Goal: Task Accomplishment & Management: Manage account settings

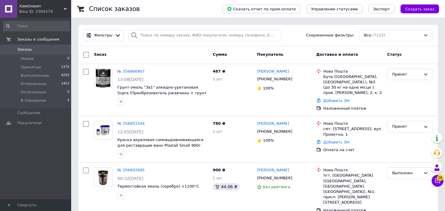
scroll to position [66, 0]
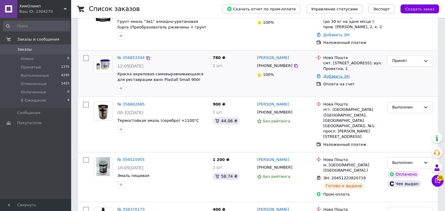
click at [342, 74] on link "Добавить ЭН" at bounding box center [337, 76] width 26 height 4
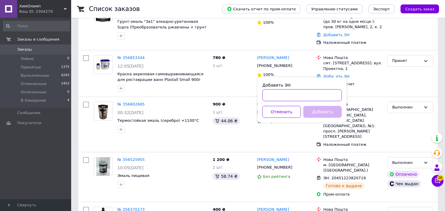
click at [315, 97] on input "Добавить ЭН" at bounding box center [303, 95] width 80 height 12
paste input "20451225133698"
type input "20451225133698"
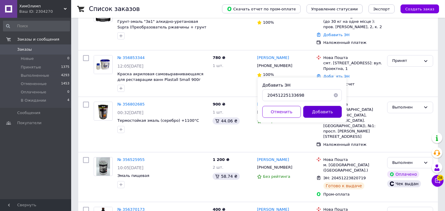
click at [337, 111] on button "Добавить" at bounding box center [323, 112] width 39 height 12
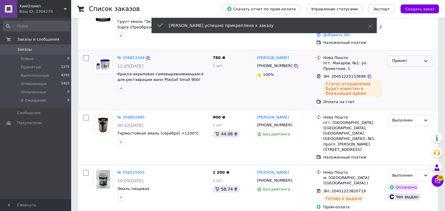
click at [399, 58] on div "Принят" at bounding box center [407, 61] width 29 height 6
click at [405, 58] on div "Принят" at bounding box center [407, 61] width 29 height 6
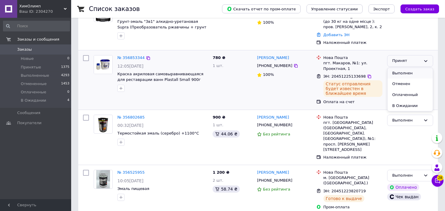
click at [406, 68] on li "Выполнен" at bounding box center [410, 73] width 45 height 11
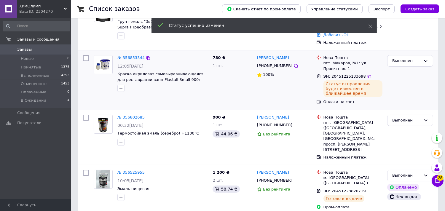
scroll to position [0, 0]
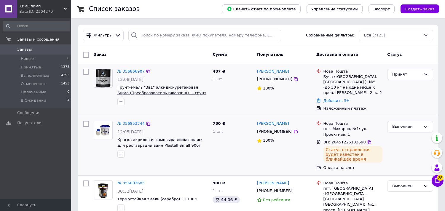
click at [139, 92] on span "Грунт-эмаль "3в1" алкидно-уретановая Supra (Преобразователь ржавчины + грунт + …" at bounding box center [162, 92] width 89 height 15
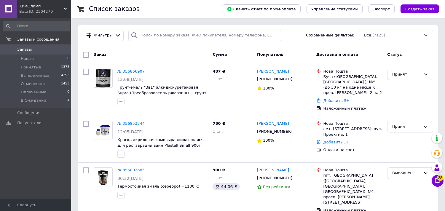
click at [42, 6] on span "ХимОлимп" at bounding box center [41, 6] width 45 height 5
click at [47, 9] on div "Ваш ID: 2304270" at bounding box center [45, 11] width 52 height 5
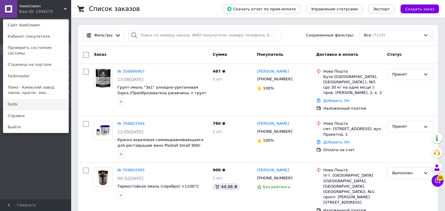
click at [29, 99] on link "Sorbi" at bounding box center [35, 104] width 65 height 11
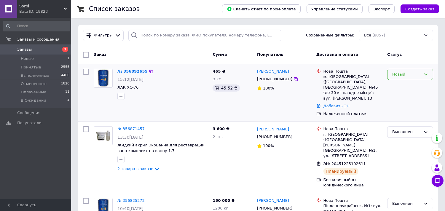
click at [417, 75] on div "Новый" at bounding box center [407, 75] width 29 height 6
click at [407, 87] on li "Принят" at bounding box center [410, 86] width 45 height 11
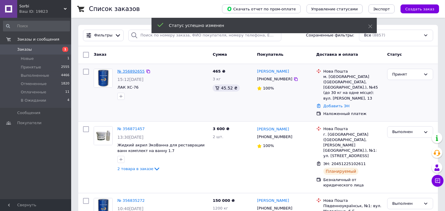
click at [134, 72] on link "№ 356892655" at bounding box center [131, 71] width 27 height 4
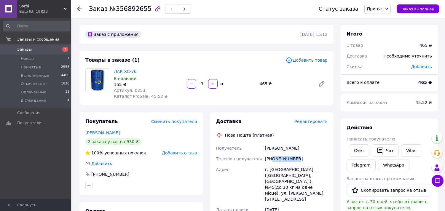
drag, startPoint x: 273, startPoint y: 159, endPoint x: 307, endPoint y: 158, distance: 33.5
click at [307, 158] on div "+380988721285" at bounding box center [296, 159] width 65 height 11
drag, startPoint x: 272, startPoint y: 157, endPoint x: 327, endPoint y: 158, distance: 54.9
click at [327, 158] on div "[PHONE_NUMBER]" at bounding box center [296, 159] width 65 height 11
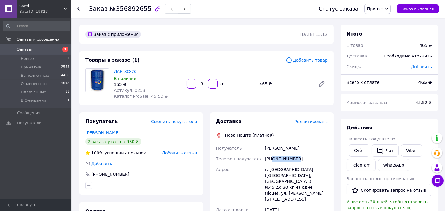
copy div "0988721285"
drag, startPoint x: 291, startPoint y: 158, endPoint x: 311, endPoint y: 64, distance: 95.2
click at [311, 64] on div "Товары в заказе (1) Добавить товар ЛАК ХС-76 В наличии 155 ₴ Артикул: 0253 Ката…" at bounding box center [207, 78] width 254 height 54
drag, startPoint x: 272, startPoint y: 157, endPoint x: 313, endPoint y: 162, distance: 41.0
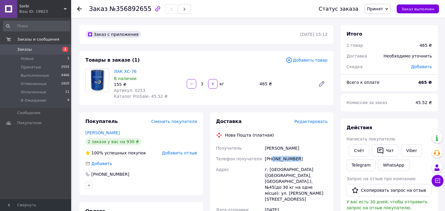
click at [313, 162] on div "[PHONE_NUMBER]" at bounding box center [296, 159] width 65 height 11
copy div "0988721285"
drag, startPoint x: 450, startPoint y: 94, endPoint x: 410, endPoint y: 60, distance: 52.0
click at [408, 60] on div "Скидка" at bounding box center [375, 66] width 65 height 13
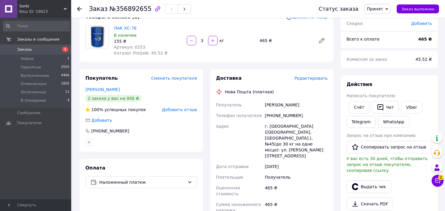
scroll to position [132, 0]
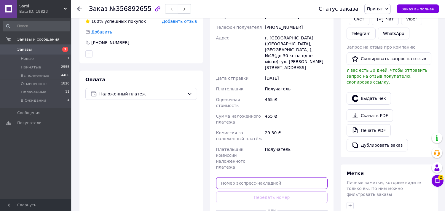
click at [274, 177] on input "text" at bounding box center [272, 183] width 112 height 12
paste input "20451225154392"
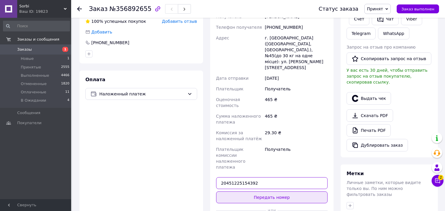
type input "20451225154392"
click at [280, 192] on button "Передать номер" at bounding box center [272, 198] width 112 height 12
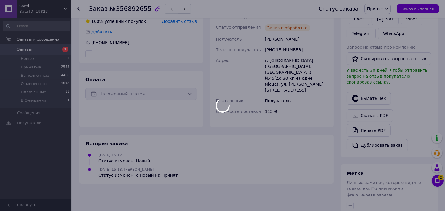
click at [388, 9] on div at bounding box center [222, 105] width 445 height 211
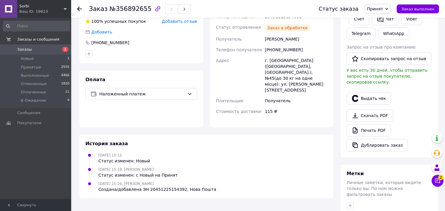
click at [388, 9] on span "Принят" at bounding box center [378, 9] width 26 height 10
click at [391, 22] on li "Выполнен" at bounding box center [380, 20] width 31 height 9
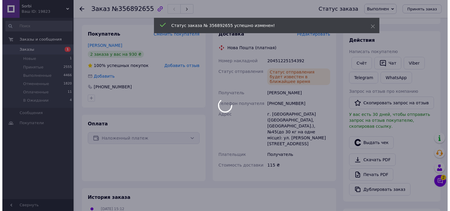
scroll to position [0, 0]
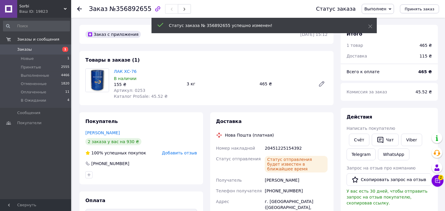
click at [44, 49] on span "Заказы" at bounding box center [36, 49] width 38 height 5
